Goal: Task Accomplishment & Management: Complete application form

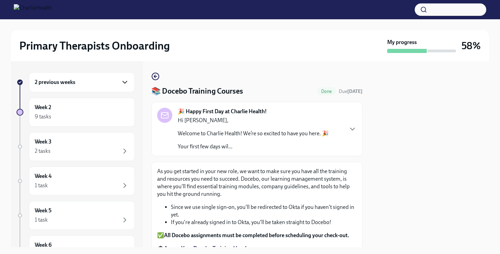
click at [124, 85] on icon "button" at bounding box center [125, 82] width 8 height 8
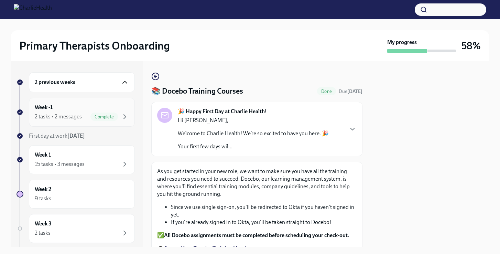
click at [112, 111] on div "Week -1 2 tasks • 2 messages Complete" at bounding box center [82, 111] width 94 height 17
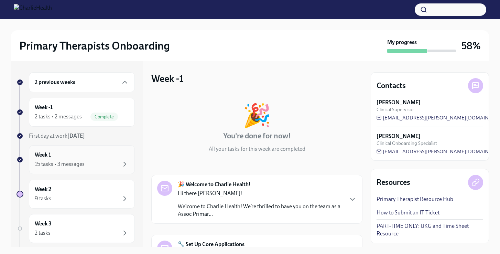
click at [106, 153] on div "Week 1 15 tasks • 3 messages" at bounding box center [82, 159] width 94 height 17
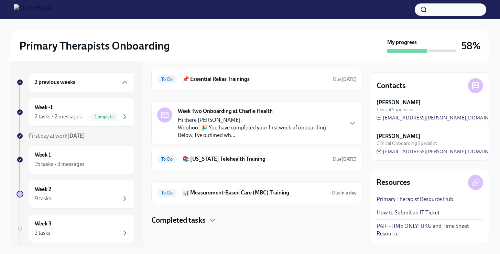
scroll to position [184, 0]
click at [99, 199] on div "9 tasks" at bounding box center [82, 198] width 94 height 8
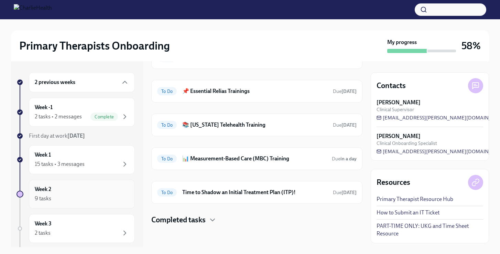
scroll to position [47, 0]
click at [111, 196] on div "9 tasks" at bounding box center [82, 198] width 94 height 8
click at [100, 113] on div "Complete" at bounding box center [104, 116] width 28 height 8
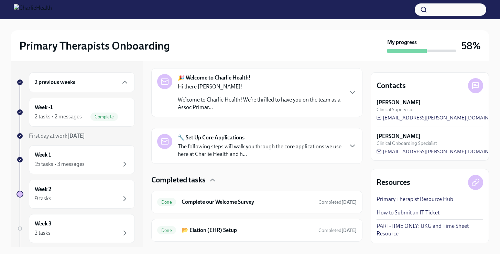
scroll to position [123, 0]
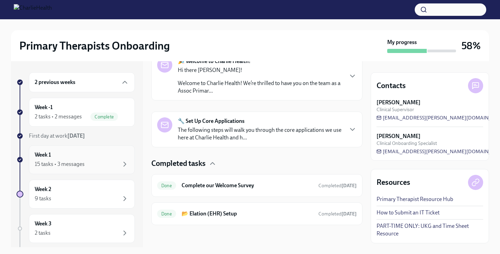
click at [109, 160] on div "15 tasks • 3 messages" at bounding box center [82, 164] width 94 height 8
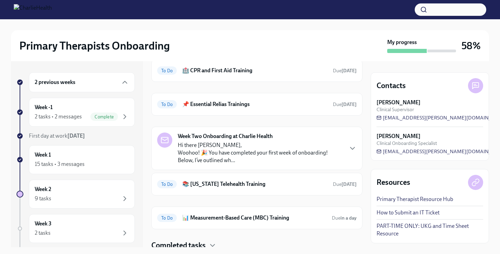
scroll to position [184, 0]
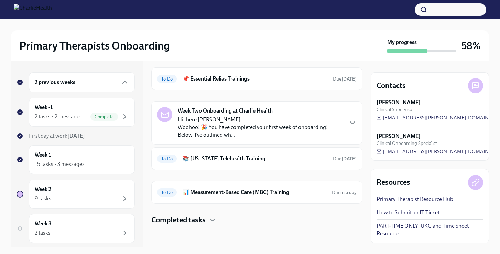
click at [186, 221] on h4 "Completed tasks" at bounding box center [178, 220] width 54 height 10
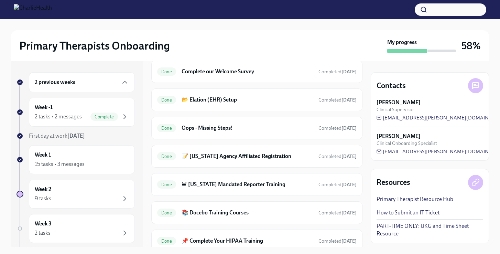
scroll to position [355, 0]
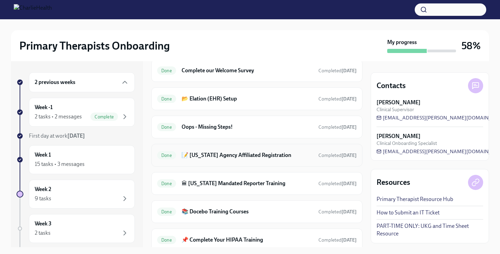
click at [239, 155] on h6 "📝 [US_STATE] Agency Affiliated Registration" at bounding box center [247, 155] width 131 height 8
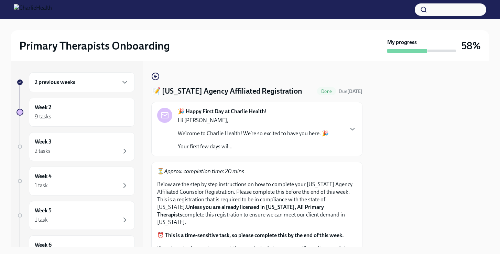
click at [97, 131] on div "2 previous weeks Week 2 9 tasks Week 3 2 tasks Week 4 1 task Week 5 1 task Week…" at bounding box center [76, 188] width 118 height 232
click at [105, 121] on div "Week 2 9 tasks" at bounding box center [82, 112] width 106 height 29
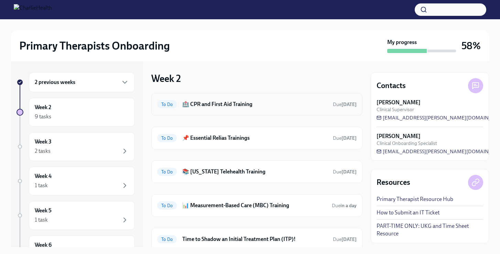
click at [247, 106] on h6 "🏥 CPR and First Aid Training" at bounding box center [254, 104] width 145 height 8
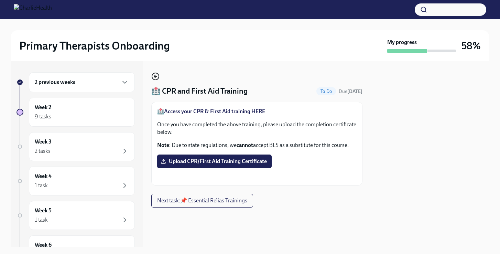
click at [154, 76] on icon "button" at bounding box center [154, 76] width 1 height 3
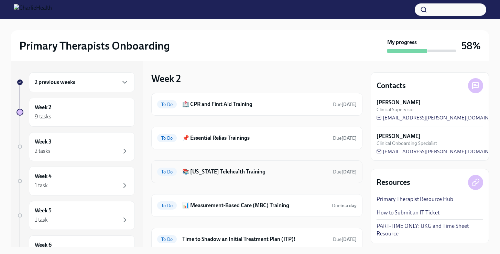
click at [219, 174] on h6 "📚 [US_STATE] Telehealth Training" at bounding box center [254, 172] width 145 height 8
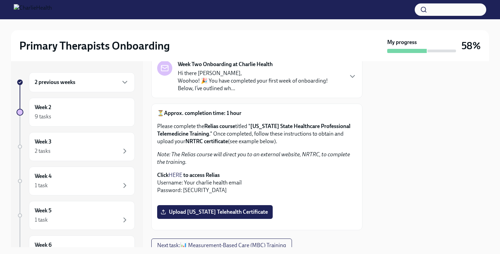
scroll to position [48, 0]
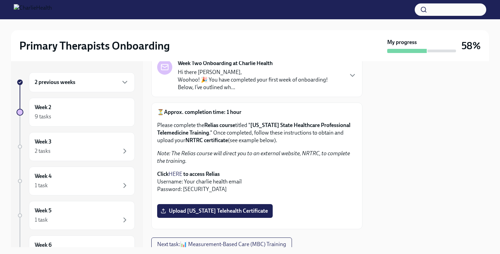
click at [204, 174] on strong "to access Relias" at bounding box center [201, 174] width 36 height 7
click at [179, 174] on link "HERE" at bounding box center [175, 174] width 14 height 7
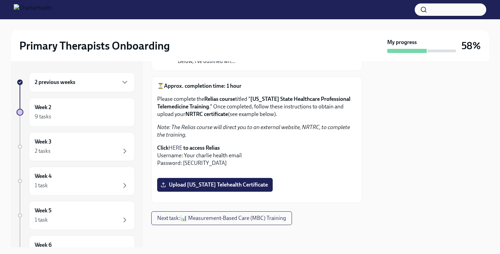
scroll to position [185, 0]
click at [249, 188] on span "Upload [US_STATE] Telehealth Certificate" at bounding box center [215, 184] width 106 height 7
click at [0, 0] on input "Upload [US_STATE] Telehealth Certificate" at bounding box center [0, 0] width 0 height 0
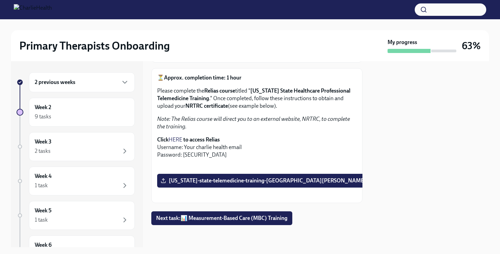
scroll to position [207, 0]
click at [278, 219] on span "Next task : 📊 Measurement-Based Care (MBC) Training" at bounding box center [221, 218] width 131 height 7
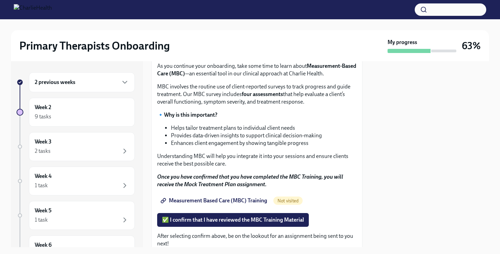
scroll to position [47, 0]
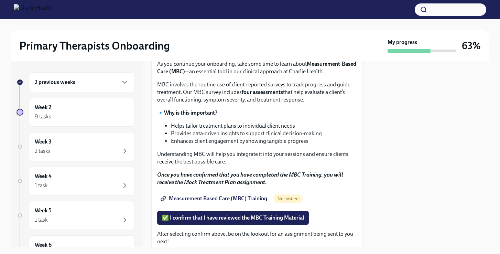
click at [254, 198] on span "Measurement Based Care (MBC) Training" at bounding box center [214, 198] width 105 height 7
